Goal: Information Seeking & Learning: Learn about a topic

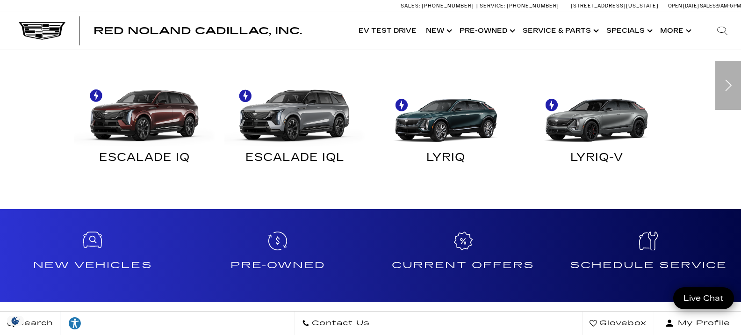
scroll to position [561, 0]
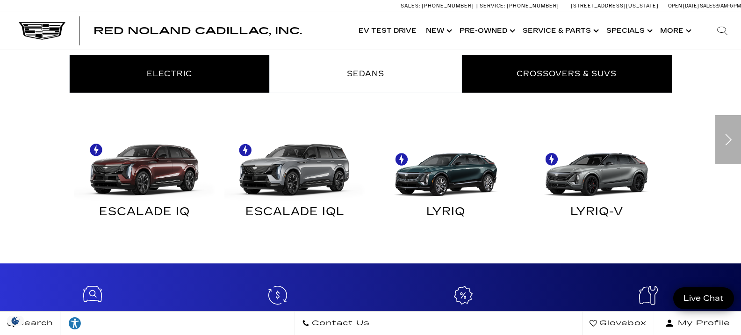
click at [571, 62] on link "Crossovers & SUVs" at bounding box center [567, 73] width 210 height 37
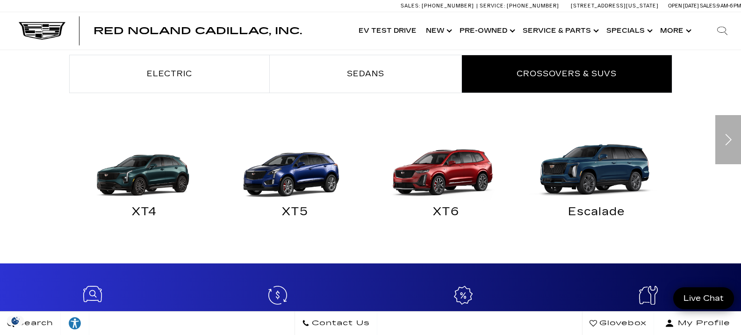
click at [287, 175] on img "Crossovers & SUVs" at bounding box center [293, 165] width 142 height 71
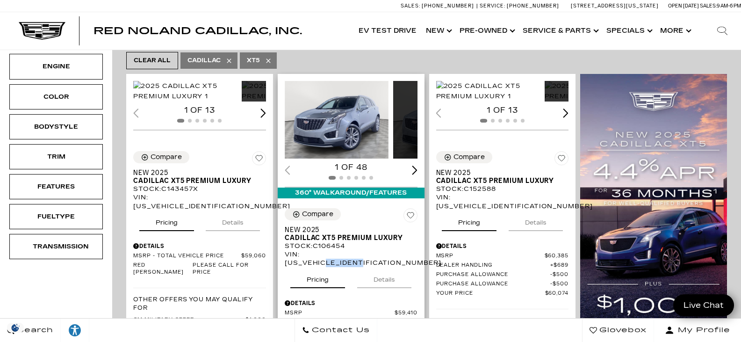
drag, startPoint x: 317, startPoint y: 247, endPoint x: 353, endPoint y: 247, distance: 36.0
click at [353, 250] on div "VIN: [US_VEHICLE_IDENTIFICATION_NUMBER]" at bounding box center [351, 258] width 133 height 17
copy div "SZ106454"
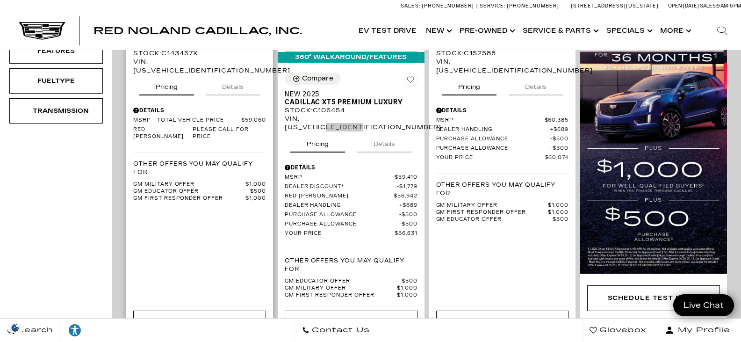
scroll to position [327, 0]
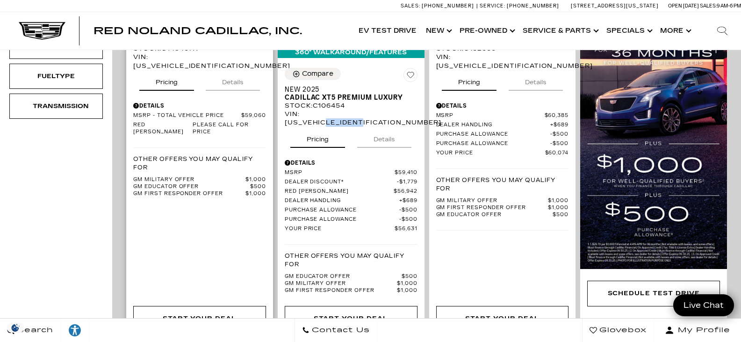
click at [222, 91] on button "Details" at bounding box center [233, 80] width 54 height 21
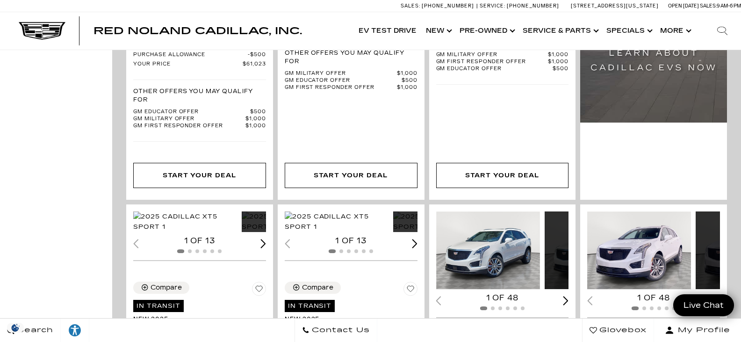
scroll to position [982, 0]
